Goal: Task Accomplishment & Management: Complete application form

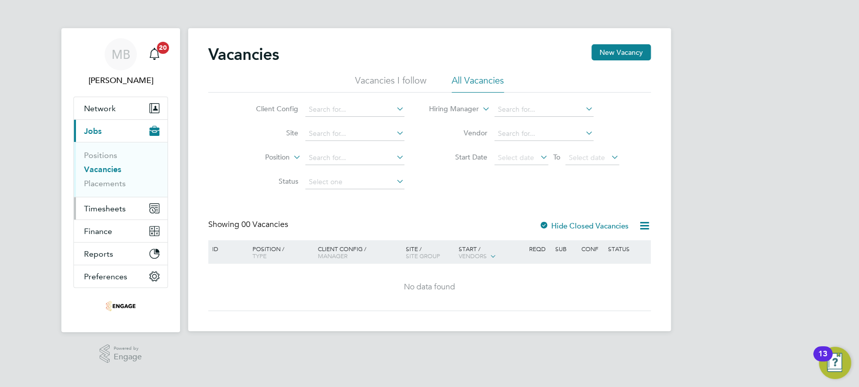
click at [126, 208] on button "Timesheets" at bounding box center [121, 208] width 94 height 22
click at [113, 205] on span "Timesheets" at bounding box center [105, 209] width 42 height 10
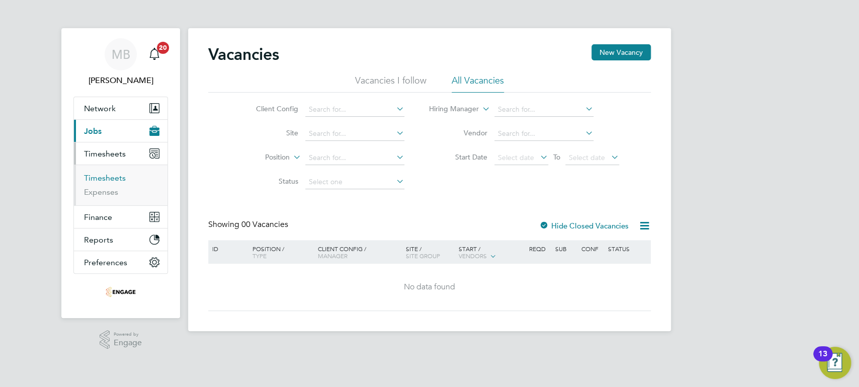
click at [118, 178] on link "Timesheets" at bounding box center [105, 178] width 42 height 10
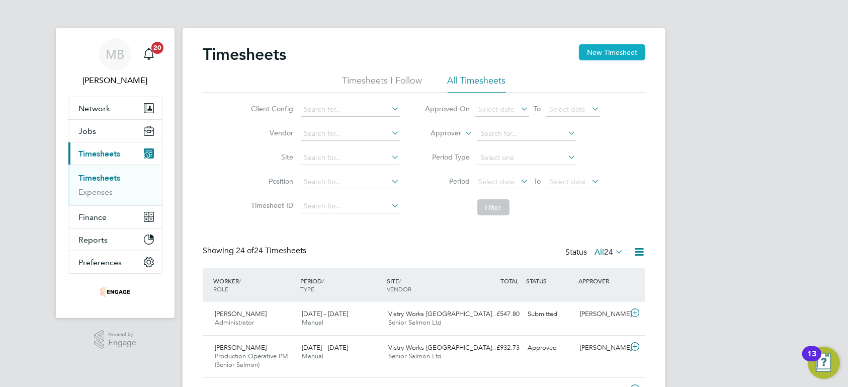
click at [633, 52] on button "New Timesheet" at bounding box center [612, 52] width 66 height 16
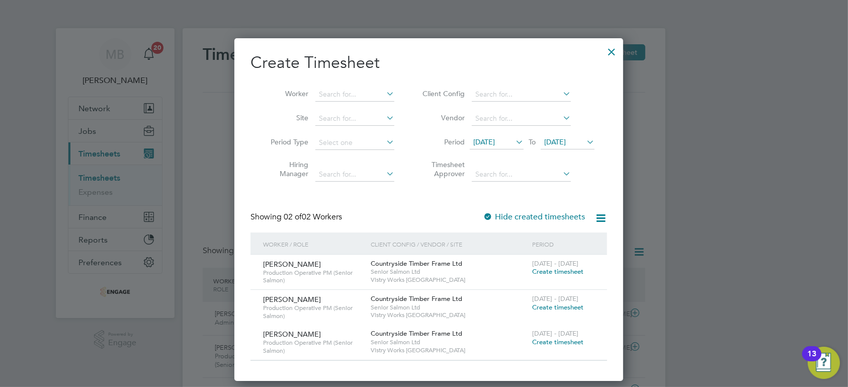
click at [584, 144] on icon at bounding box center [584, 142] width 0 height 14
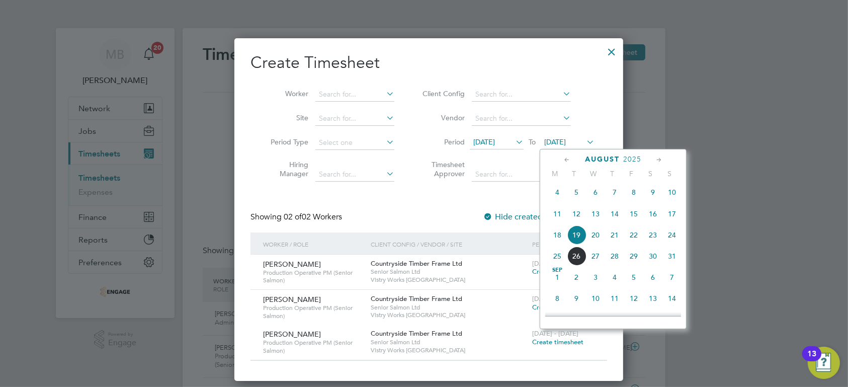
click at [670, 239] on span "24" at bounding box center [671, 234] width 19 height 19
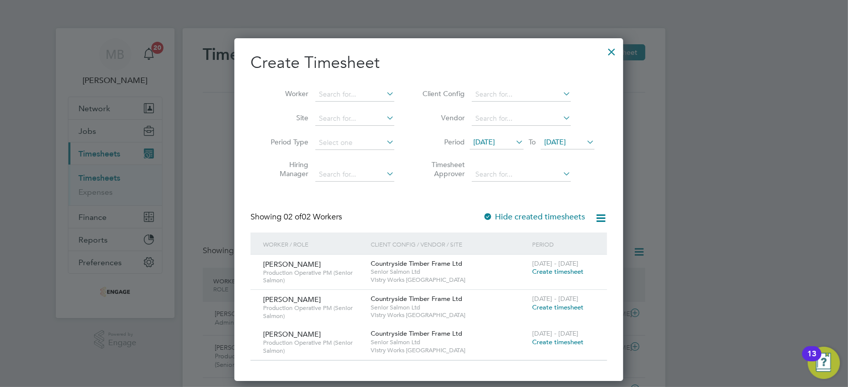
click at [513, 142] on icon at bounding box center [513, 142] width 0 height 14
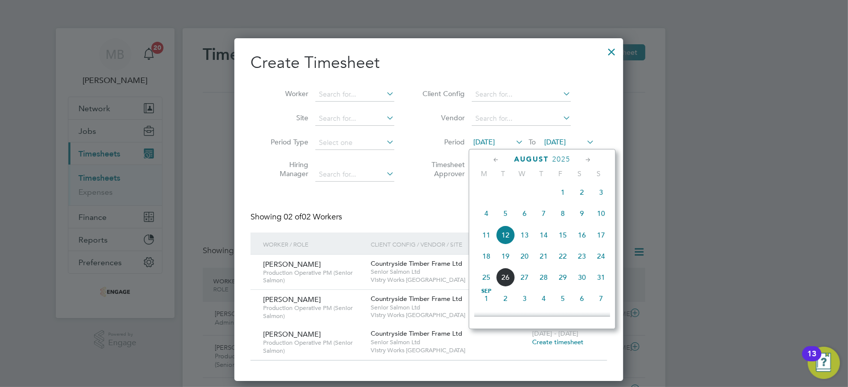
click at [484, 260] on span "18" at bounding box center [486, 255] width 19 height 19
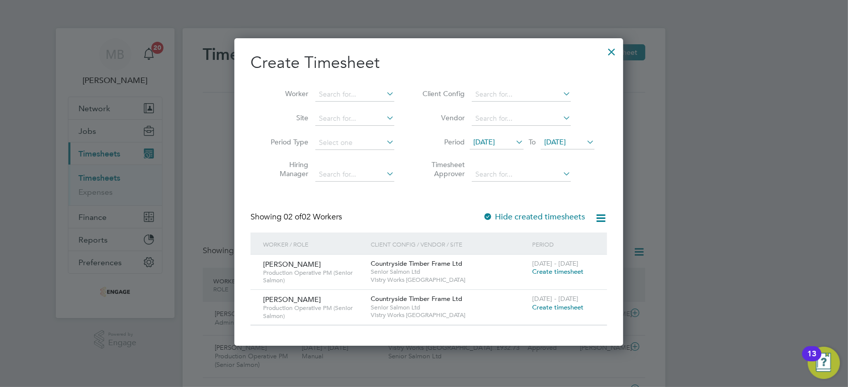
click at [573, 272] on span "Create timesheet" at bounding box center [557, 271] width 51 height 9
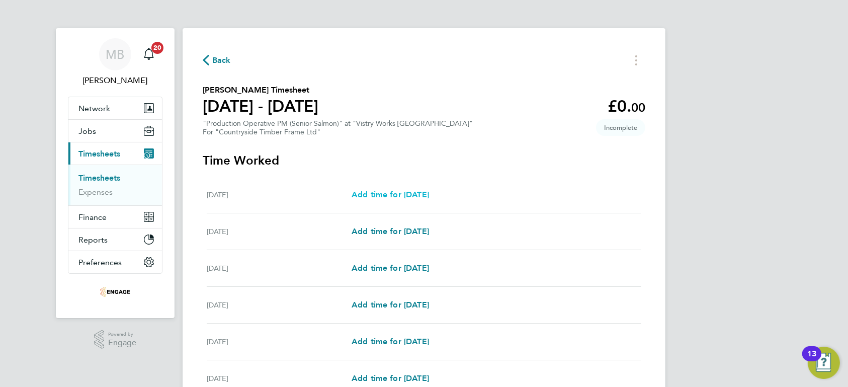
click at [394, 198] on span "Add time for [DATE]" at bounding box center [389, 195] width 77 height 10
select select "15"
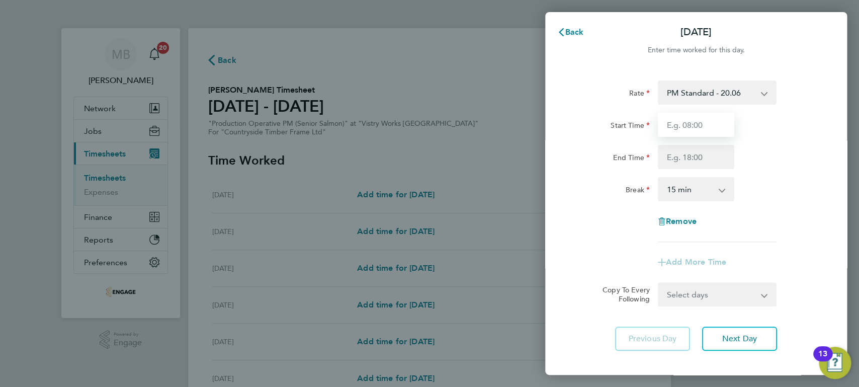
click at [716, 120] on input "Start Time" at bounding box center [696, 125] width 76 height 24
type input "06:00"
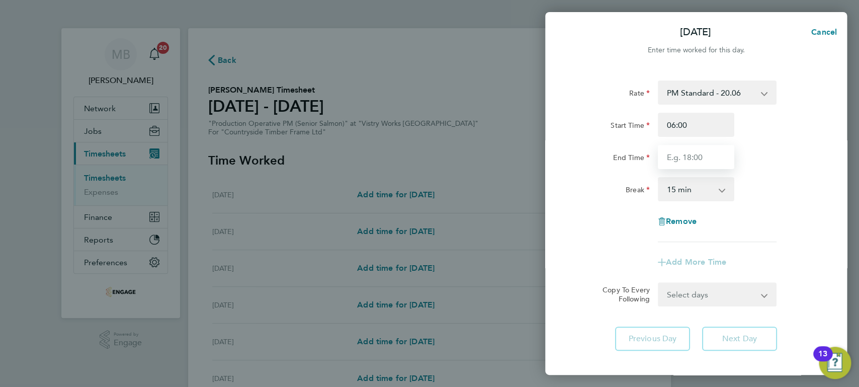
click at [683, 153] on input "End Time" at bounding box center [696, 157] width 76 height 24
type input "14:00"
click at [659, 178] on select "0 min 15 min 30 min 45 min 60 min 75 min 90 min" at bounding box center [690, 189] width 62 height 22
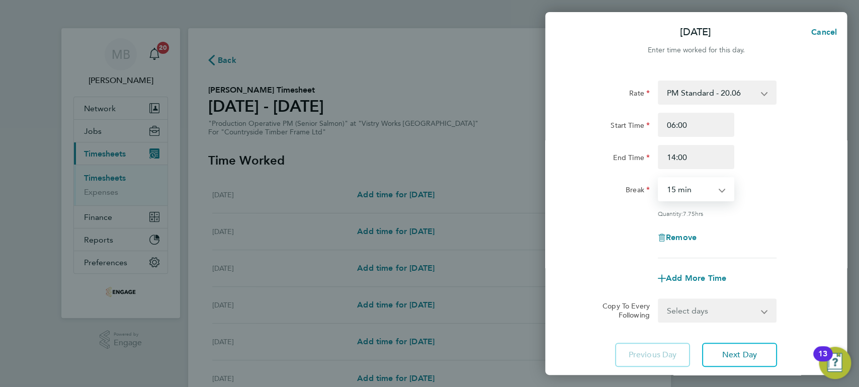
select select "30"
click option "30 min" at bounding box center [0, 0] width 0 height 0
click at [659, 299] on select "Select days Day Weekday (Mon-Fri) Weekend (Sat-Sun) [DATE] [DATE] [DATE] [DATE]…" at bounding box center [712, 310] width 106 height 22
select select "WEEKDAY"
click option "Weekday (Mon-Fri)" at bounding box center [0, 0] width 0 height 0
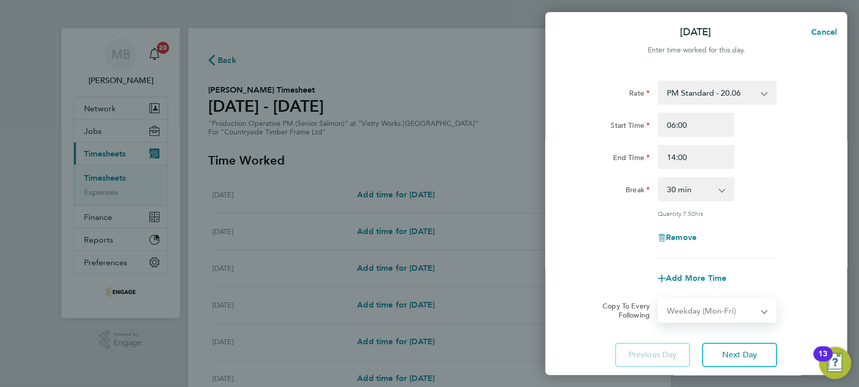
select select "[DATE]"
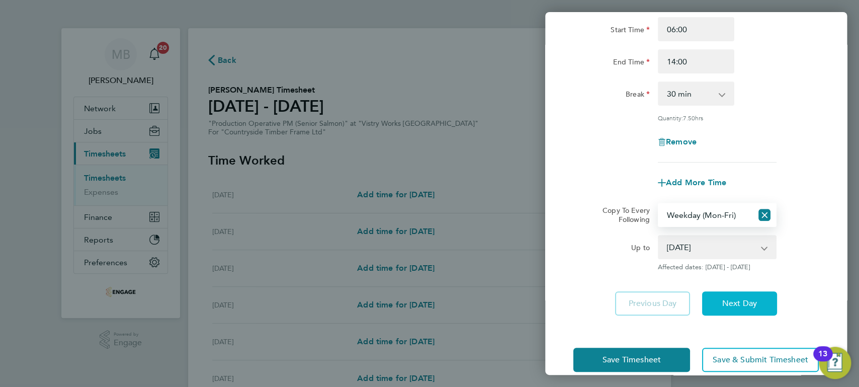
click at [727, 294] on button "Next Day" at bounding box center [739, 303] width 75 height 24
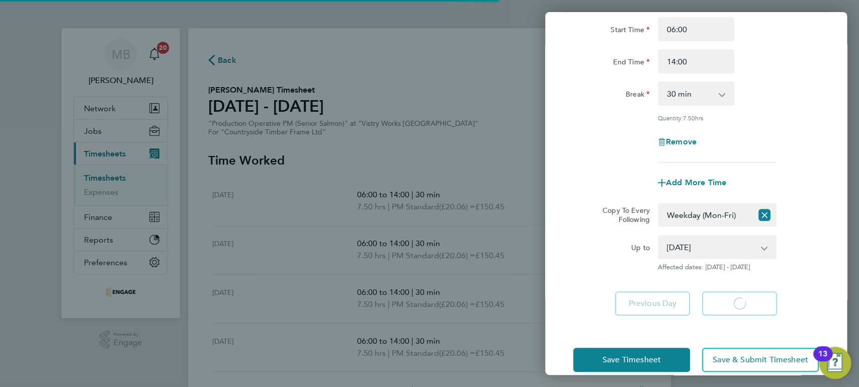
select select "30"
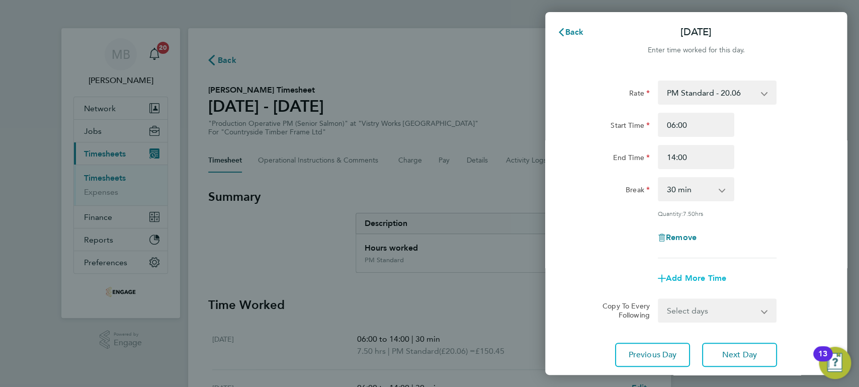
click at [675, 278] on span "Add More Time" at bounding box center [696, 278] width 60 height 10
select select "null"
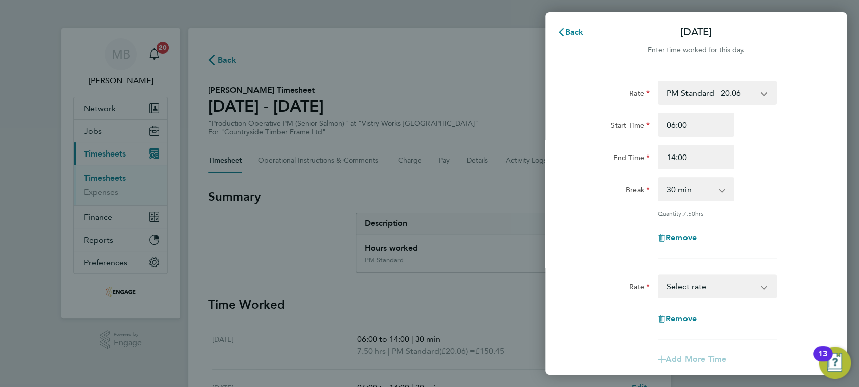
click at [659, 275] on select "PM Standard - 20.06 PM OT 1 - 30.08 PM OT2 - 40.11 Select rate" at bounding box center [711, 286] width 105 height 22
select select "15"
click at [689, 321] on input "Start Time" at bounding box center [696, 318] width 76 height 24
type input "4"
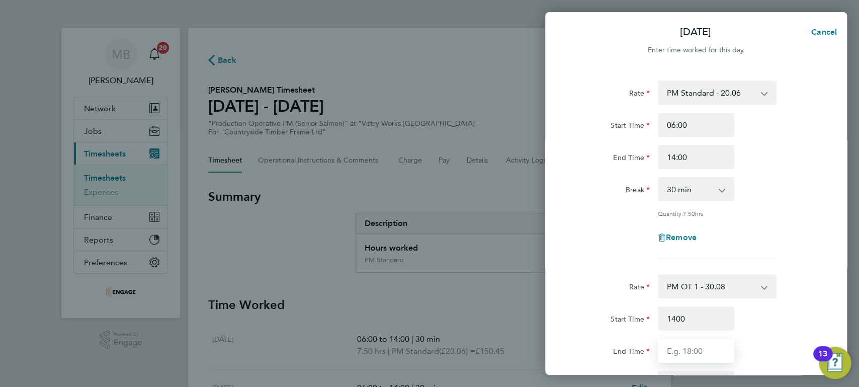
type input "14:00"
click at [680, 345] on input "End Time" at bounding box center [696, 350] width 76 height 24
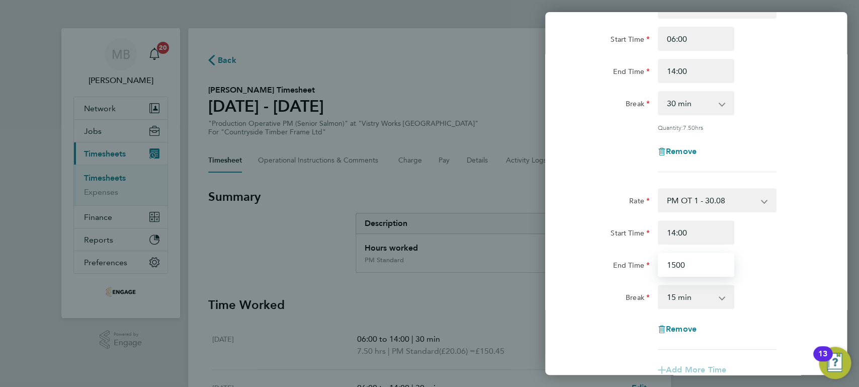
scroll to position [93, 0]
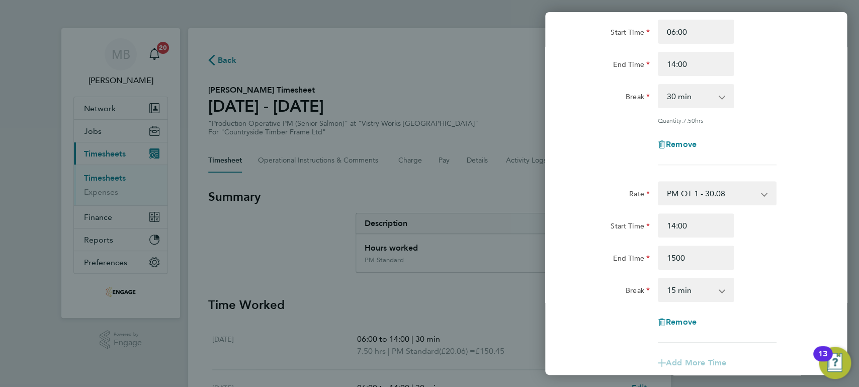
type input "15:00"
click at [659, 279] on select "0 min 15 min 30 min 45 min 60 min 75 min 90 min" at bounding box center [690, 290] width 62 height 22
select select "0"
click option "0 min" at bounding box center [0, 0] width 0 height 0
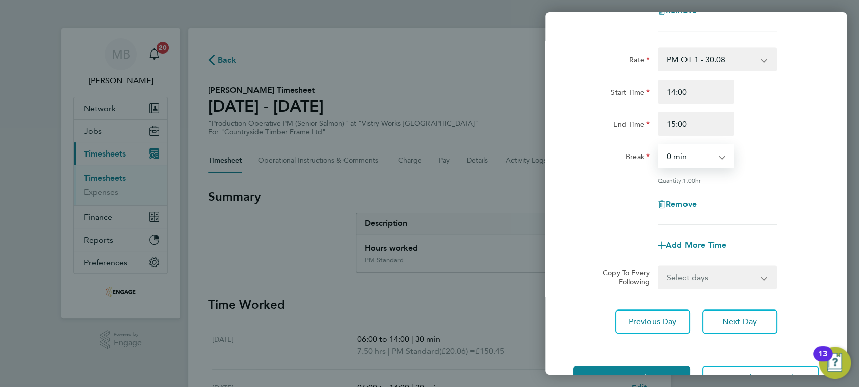
scroll to position [229, 0]
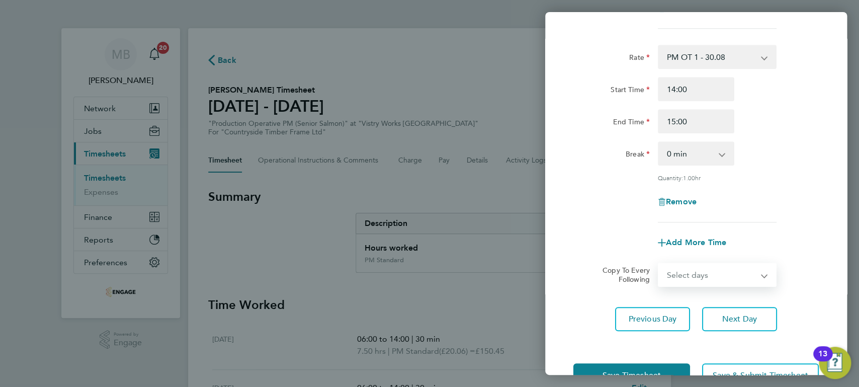
click at [659, 263] on select "Select days Day Weekday (Mon-Fri) Weekend (Sat-Sun) [DATE] [DATE] [DATE] [DATE]…" at bounding box center [712, 274] width 106 height 22
select select "THU"
click option "[DATE]" at bounding box center [0, 0] width 0 height 0
select select "[DATE]"
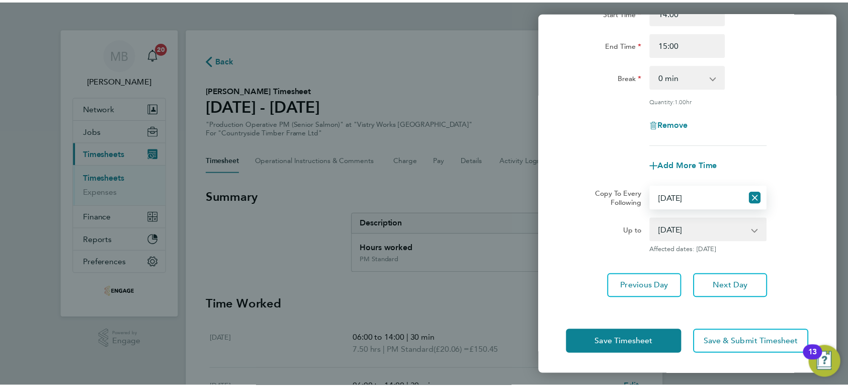
scroll to position [316, 0]
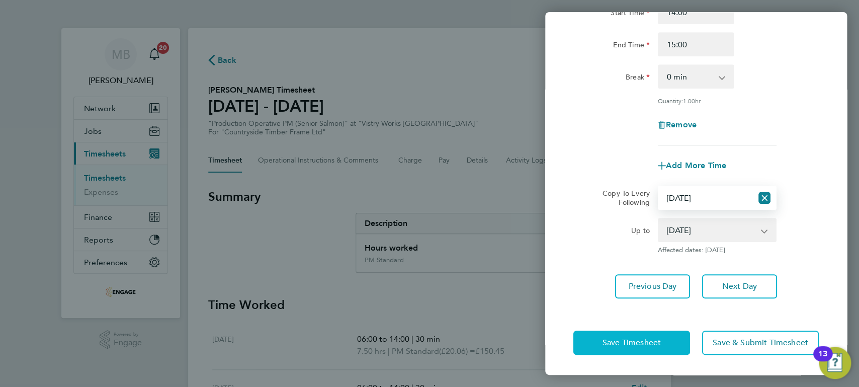
click at [604, 337] on span "Save Timesheet" at bounding box center [631, 342] width 58 height 10
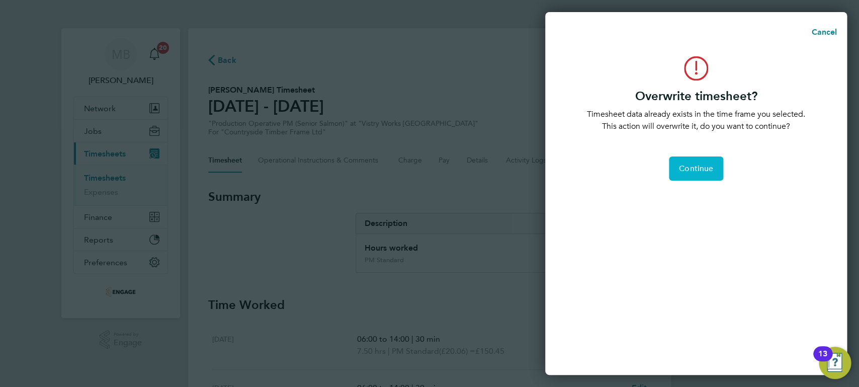
click at [701, 165] on span "Continue" at bounding box center [696, 168] width 34 height 10
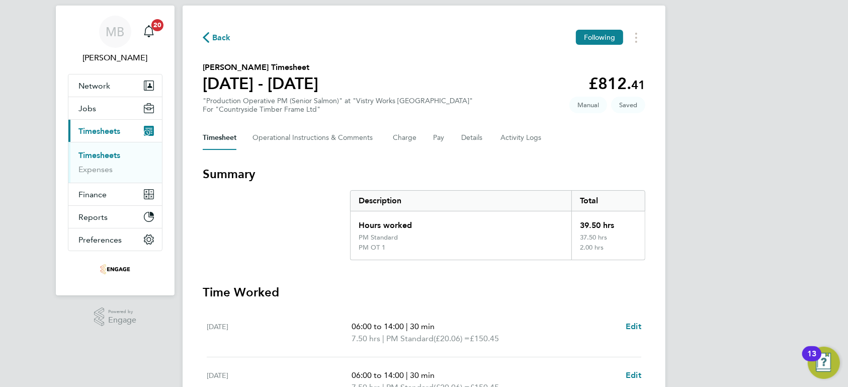
scroll to position [21, 0]
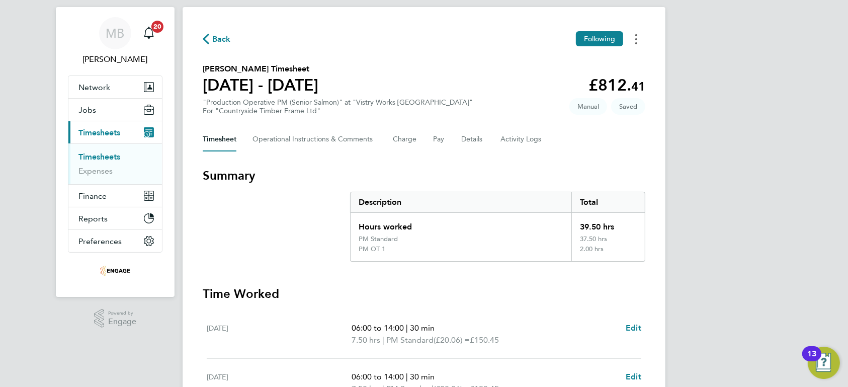
click at [636, 43] on circle "Timesheets Menu" at bounding box center [636, 43] width 2 height 2
click at [462, 58] on div "Back Following [PERSON_NAME] as absent Download timesheet [PERSON_NAME] Timeshe…" at bounding box center [423, 385] width 483 height 757
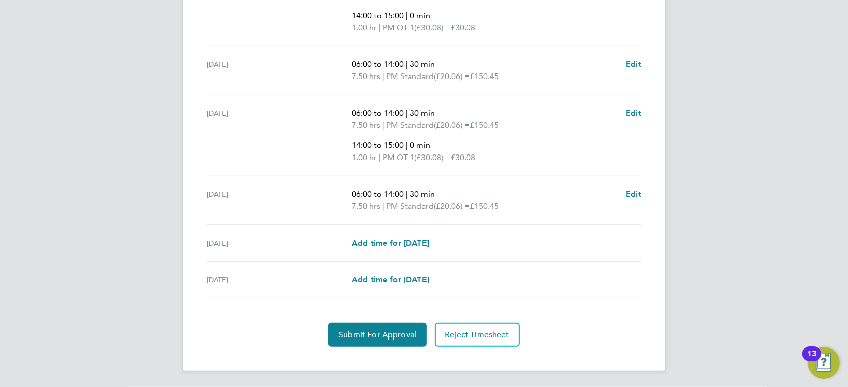
scroll to position [416, 0]
click at [352, 337] on span "Submit For Approval" at bounding box center [377, 334] width 78 height 10
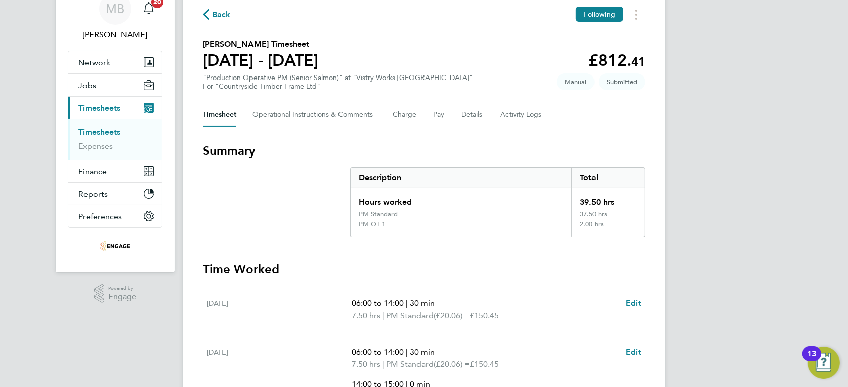
scroll to position [0, 0]
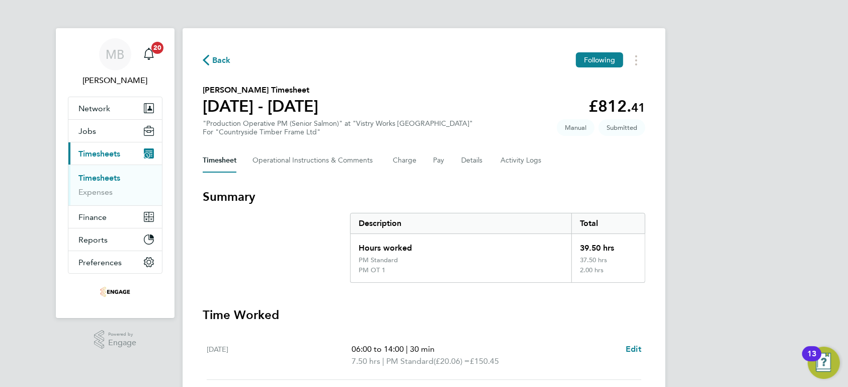
click at [108, 180] on link "Timesheets" at bounding box center [99, 178] width 42 height 10
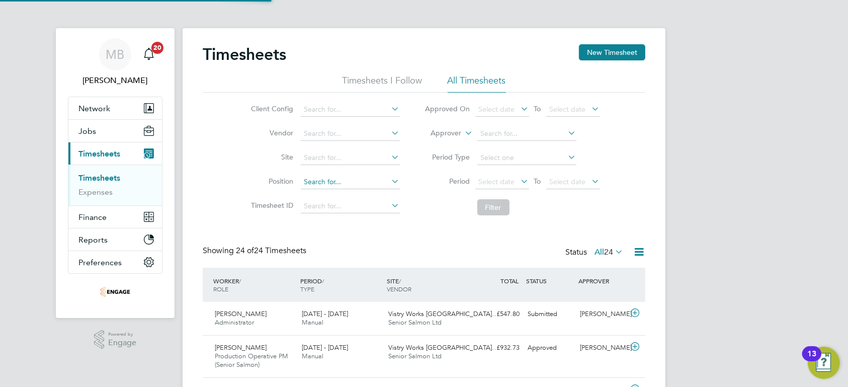
scroll to position [37, 98]
click at [409, 319] on div "Vistry Works [GEOGRAPHIC_DATA]… Senior Salmon Ltd" at bounding box center [428, 318] width 87 height 25
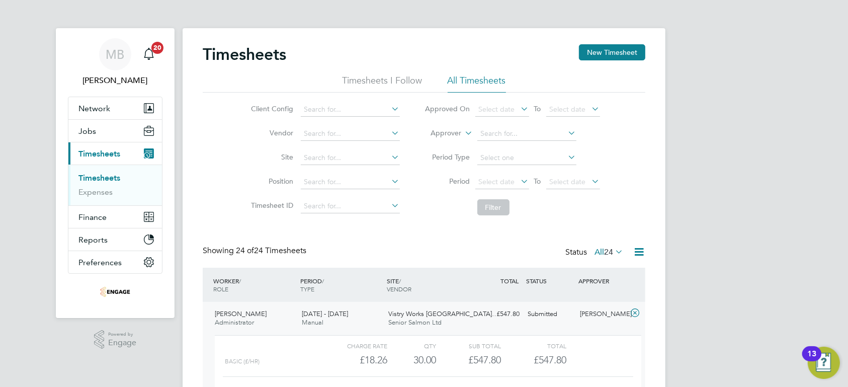
click at [355, 316] on div "[DATE] - [DATE] Manual" at bounding box center [341, 318] width 87 height 25
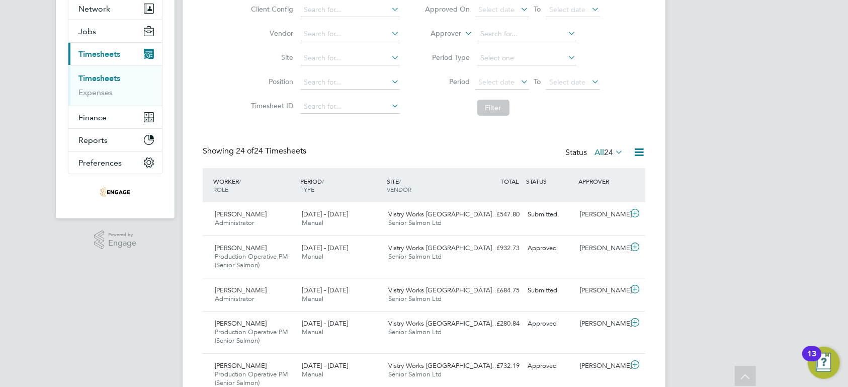
click at [605, 149] on span "24" at bounding box center [608, 152] width 9 height 10
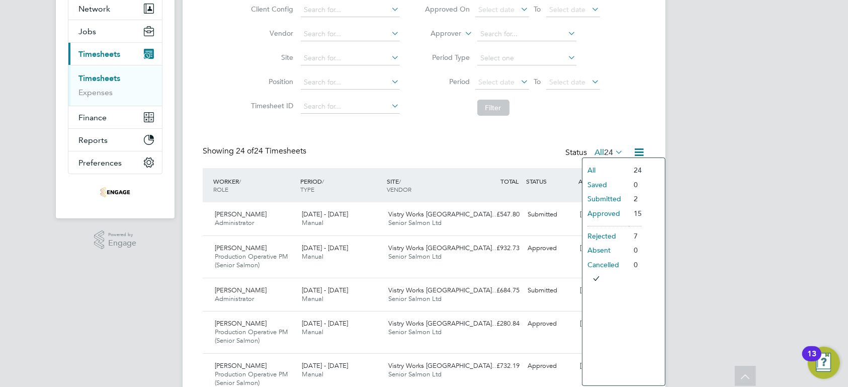
click at [601, 199] on li "Submitted" at bounding box center [605, 199] width 46 height 14
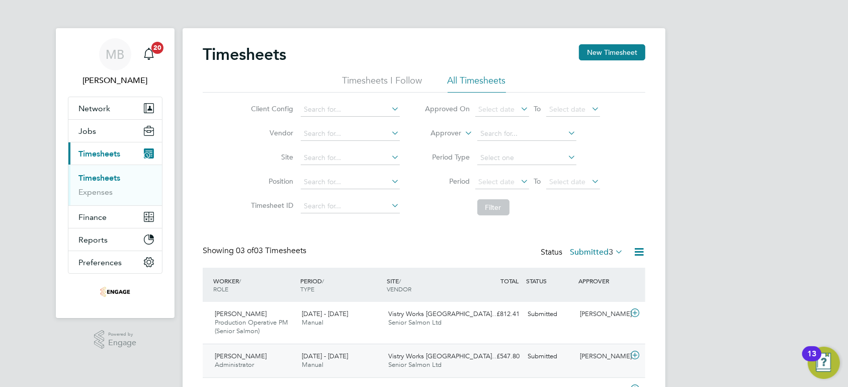
click at [415, 351] on div "Vistry Works [GEOGRAPHIC_DATA]… Senior Salmon Ltd" at bounding box center [428, 360] width 87 height 25
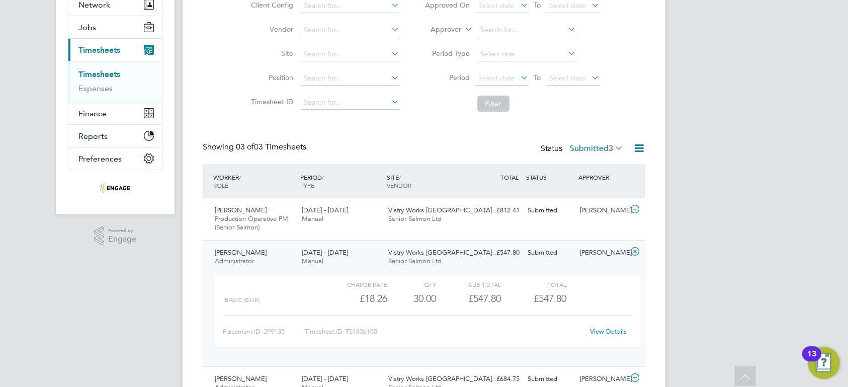
click at [610, 328] on link "View Details" at bounding box center [608, 331] width 37 height 9
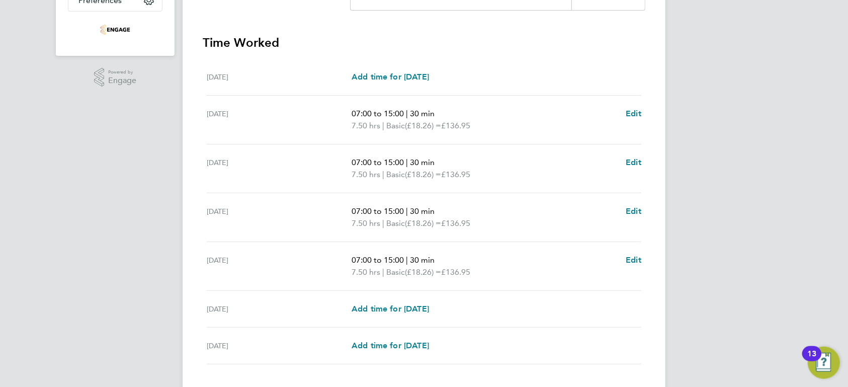
scroll to position [279, 0]
